Goal: Contribute content: Contribute content

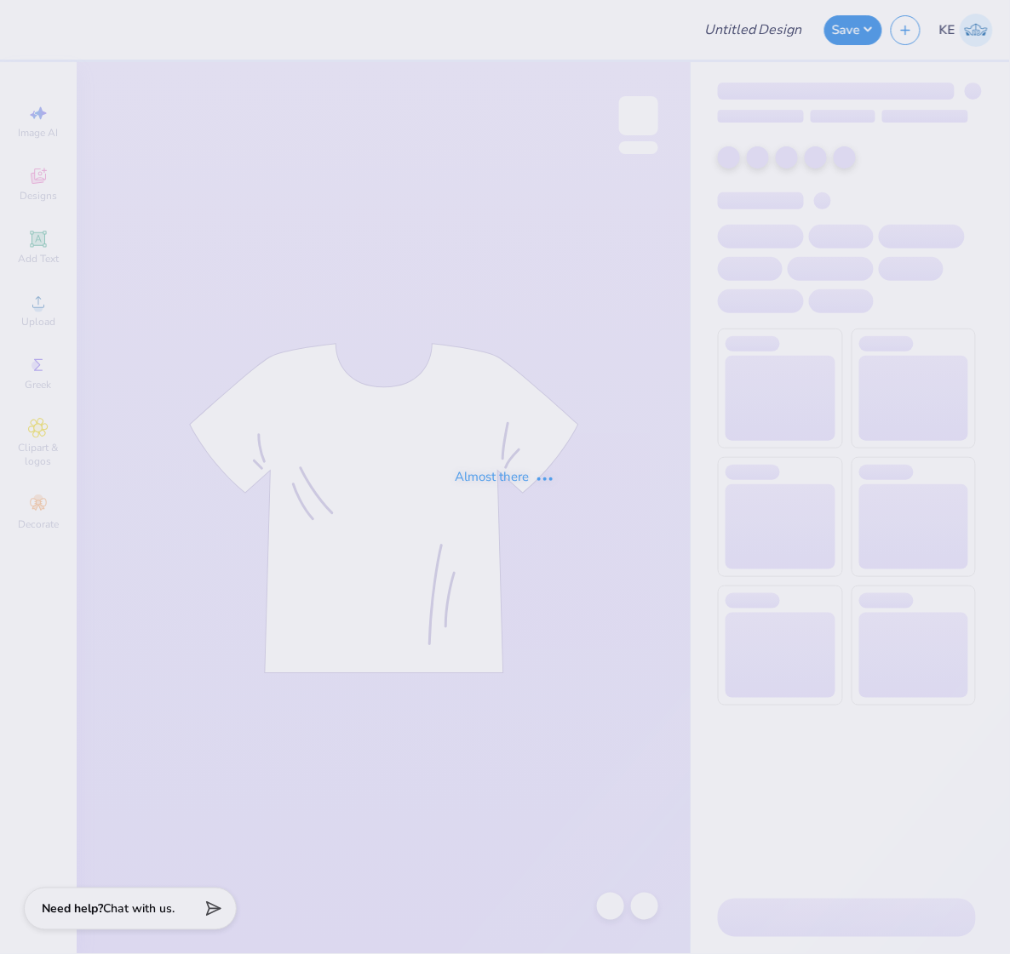
type input "[PERSON_NAME] [PERSON_NAME] : [GEOGRAPHIC_DATA][US_STATE]"
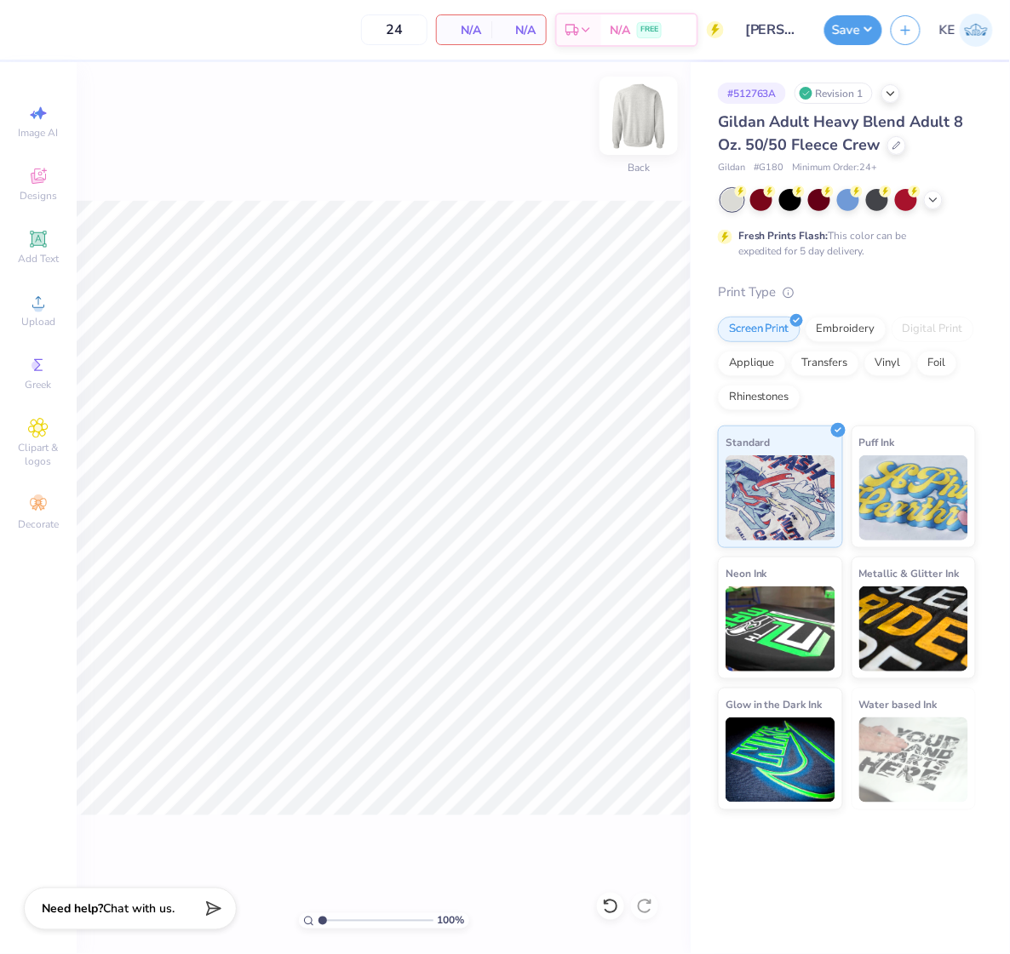
click at [619, 128] on img at bounding box center [639, 116] width 68 height 68
click at [36, 317] on span "Upload" at bounding box center [38, 322] width 34 height 14
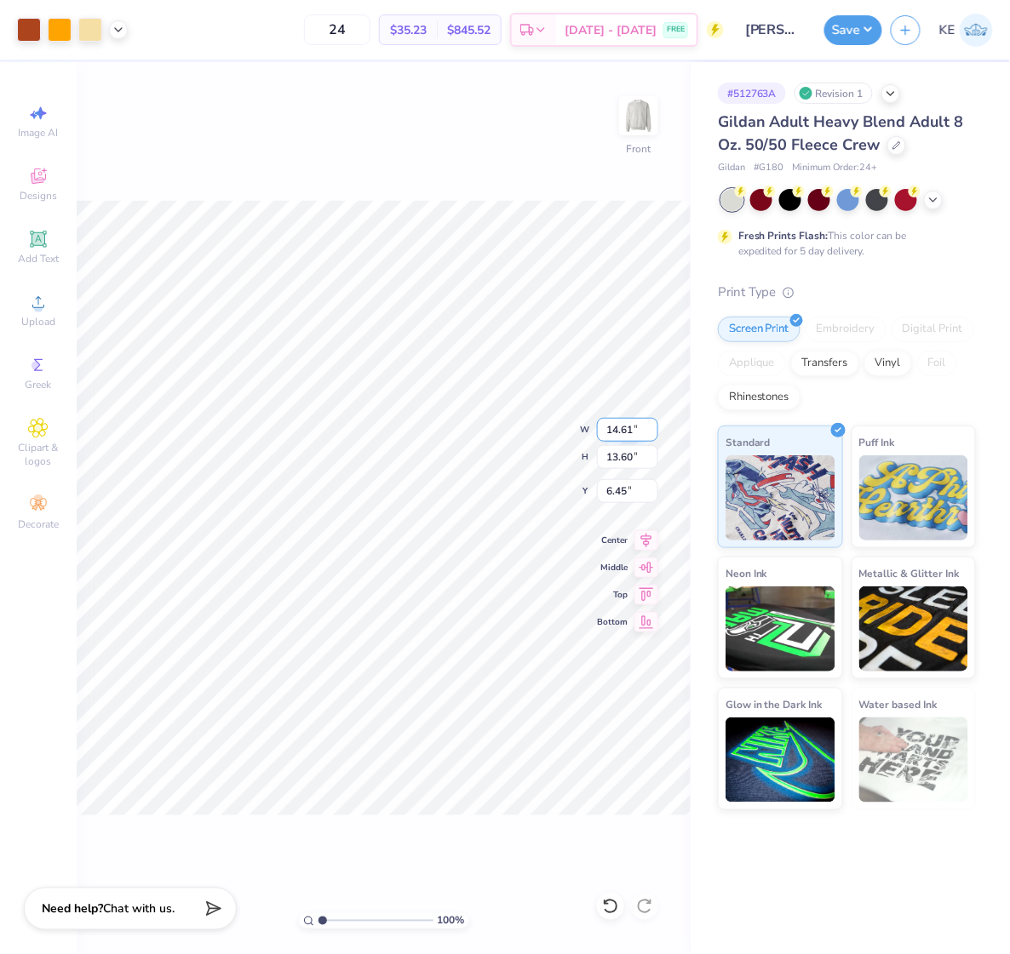
click at [628, 427] on input "14.61" at bounding box center [627, 430] width 61 height 24
type input "12.50"
type input "11.63"
type input "3.00"
click at [643, 541] on icon at bounding box center [646, 538] width 24 height 20
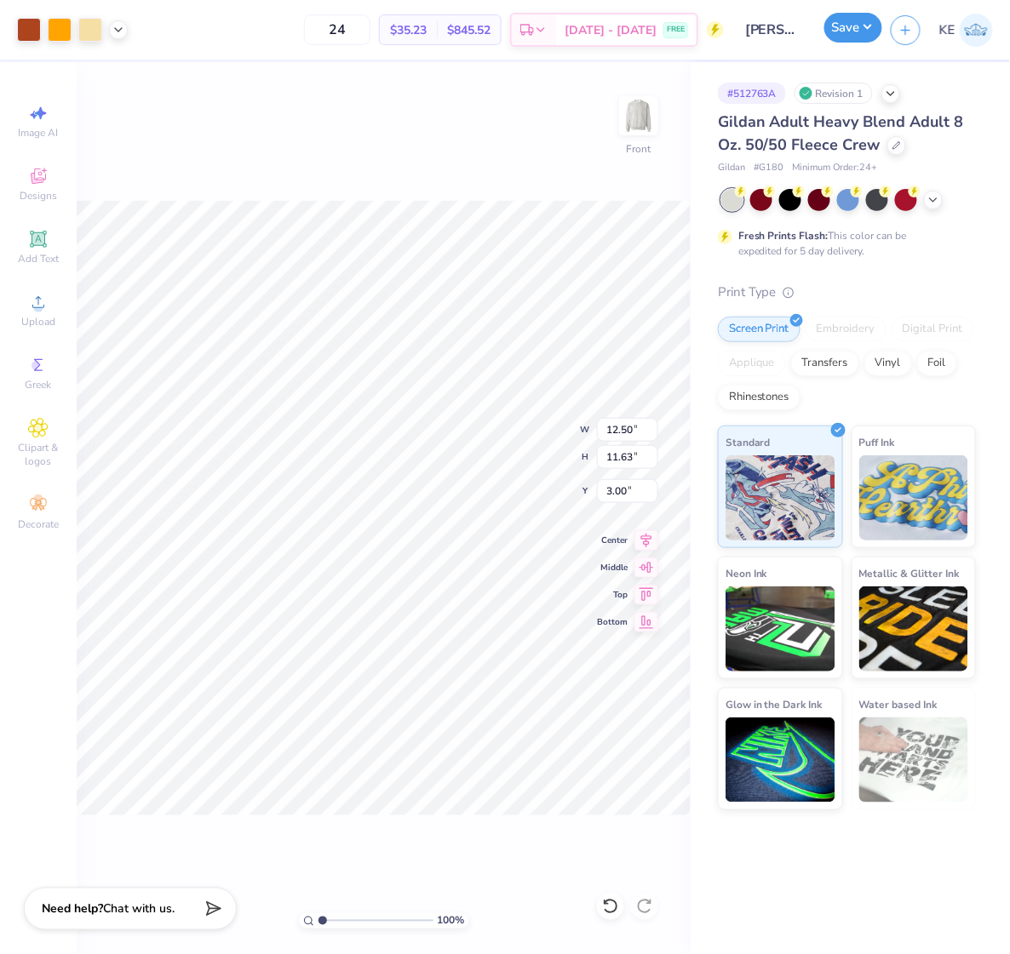
click at [865, 29] on button "Save" at bounding box center [853, 28] width 58 height 30
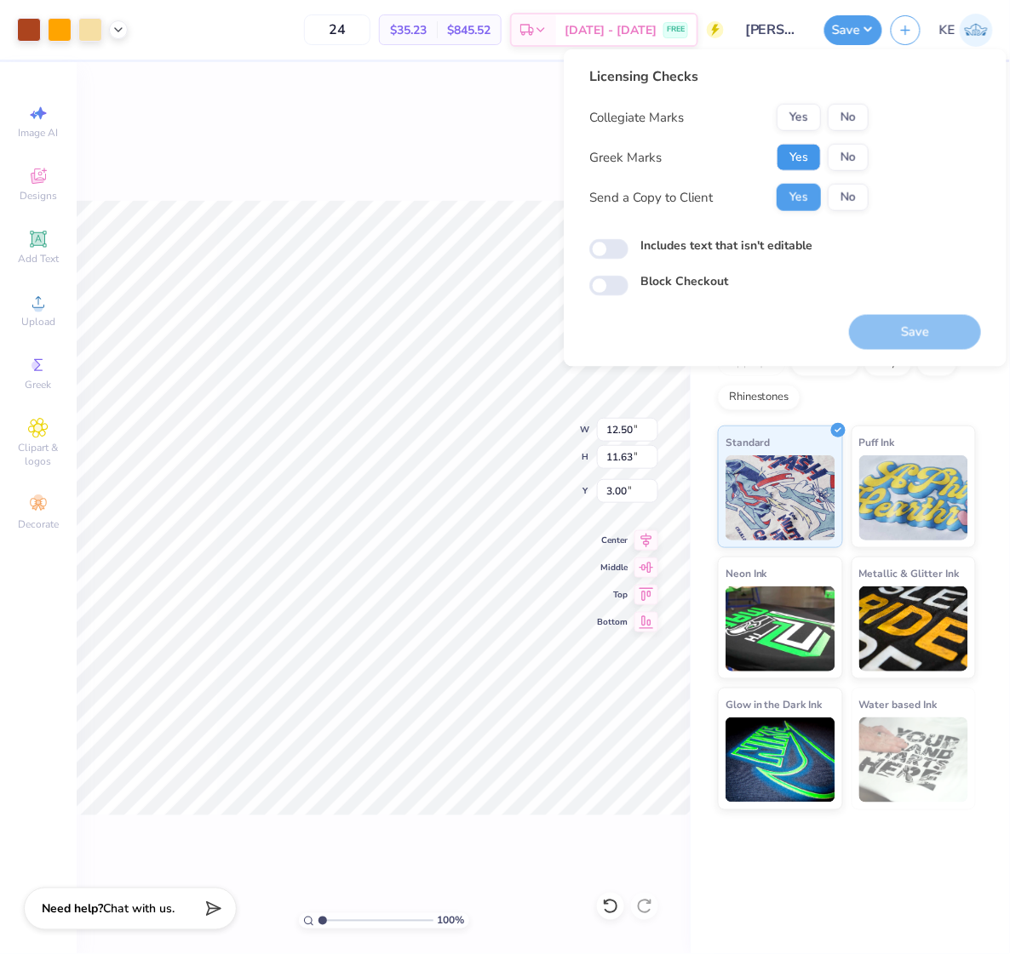
click at [798, 156] on button "Yes" at bounding box center [799, 157] width 44 height 27
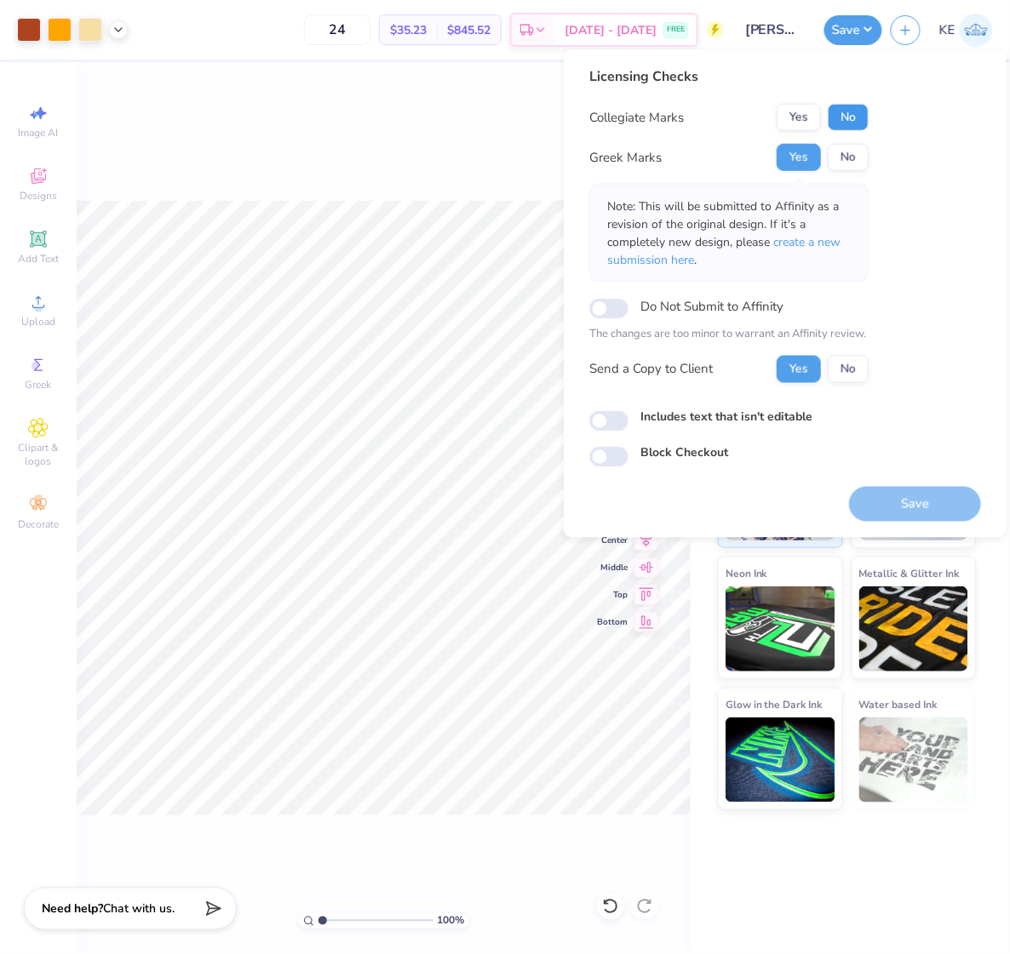
click at [851, 124] on button "No" at bounding box center [848, 117] width 41 height 27
click at [945, 500] on button "Save" at bounding box center [915, 503] width 132 height 35
